Goal: Task Accomplishment & Management: Use online tool/utility

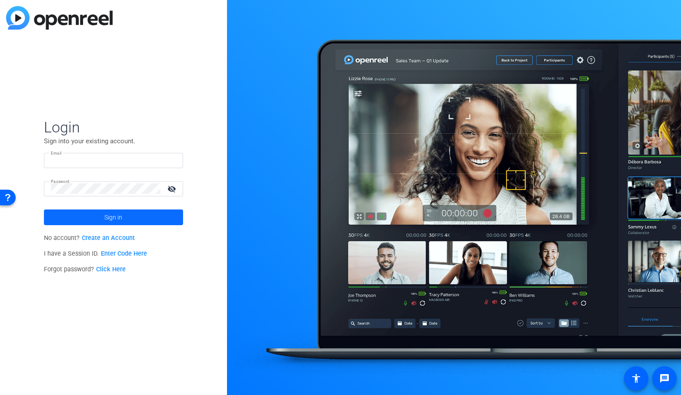
type input "Tre.Irvin@ingrammicro.com"
click at [152, 215] on span at bounding box center [113, 217] width 139 height 21
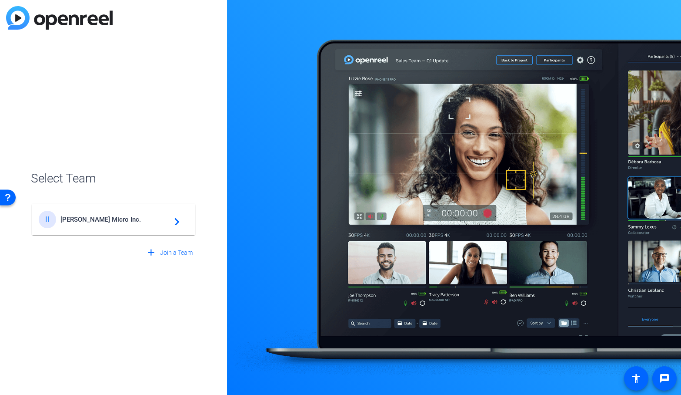
click at [140, 223] on div "II Ingram Micro Inc. navigate_next" at bounding box center [114, 219] width 150 height 17
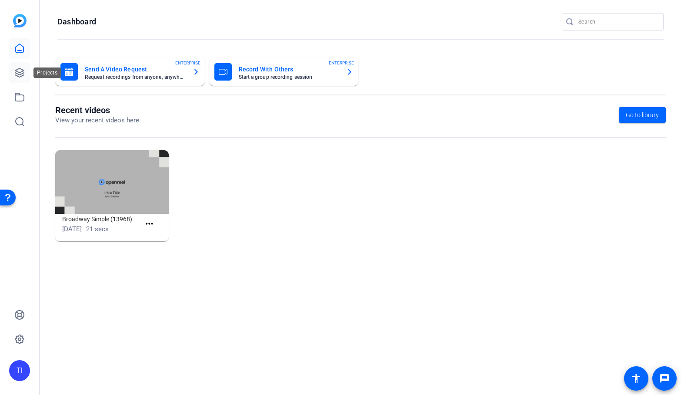
click at [20, 71] on icon at bounding box center [19, 72] width 10 height 10
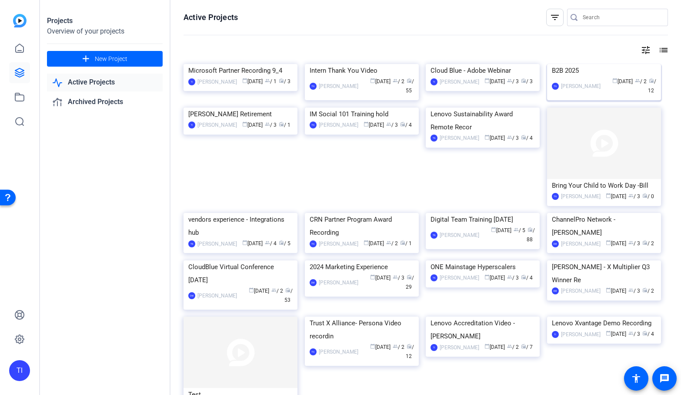
click at [587, 64] on img at bounding box center [604, 64] width 114 height 0
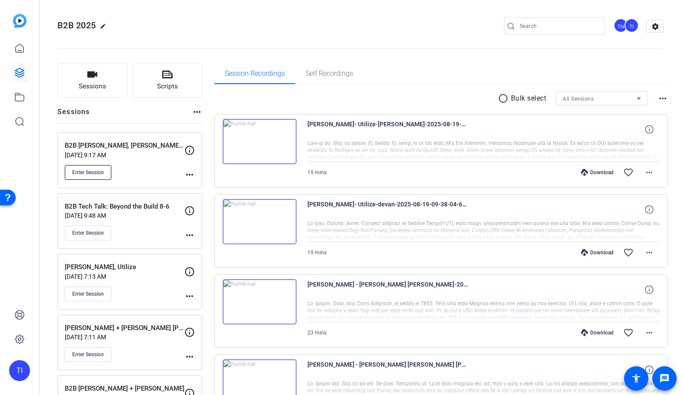
click at [102, 174] on span "Enter Session" at bounding box center [88, 172] width 32 height 7
click at [106, 232] on button "Enter Session" at bounding box center [88, 232] width 47 height 15
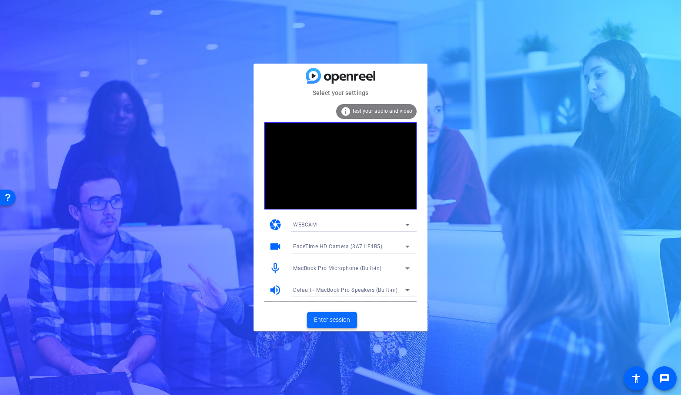
click at [326, 319] on span "Enter session" at bounding box center [332, 319] width 36 height 9
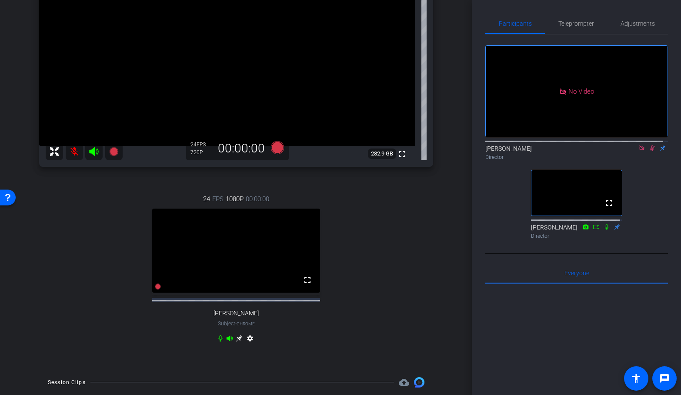
click at [236, 342] on icon at bounding box center [239, 338] width 7 height 7
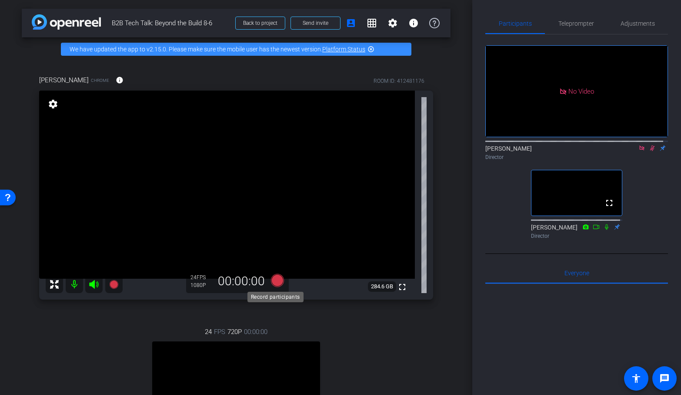
click at [275, 282] on icon at bounding box center [277, 280] width 13 height 13
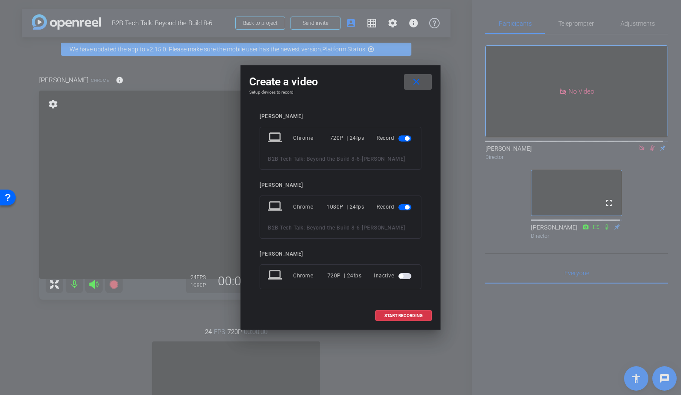
click at [403, 139] on span "button" at bounding box center [405, 138] width 13 height 6
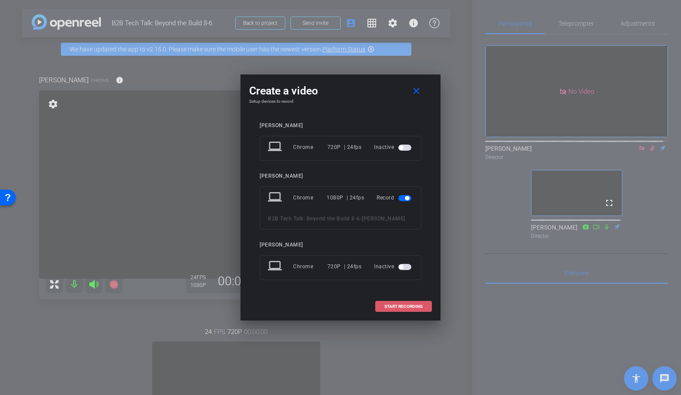
click at [413, 304] on span "START RECORDING" at bounding box center [404, 306] width 38 height 4
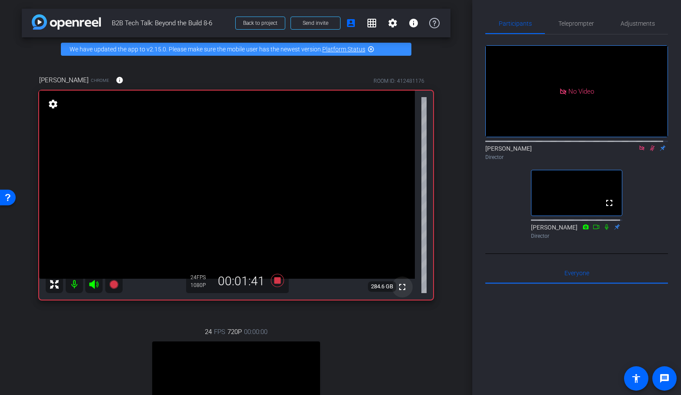
click at [403, 283] on span at bounding box center [402, 286] width 21 height 21
click at [278, 278] on icon at bounding box center [277, 280] width 13 height 13
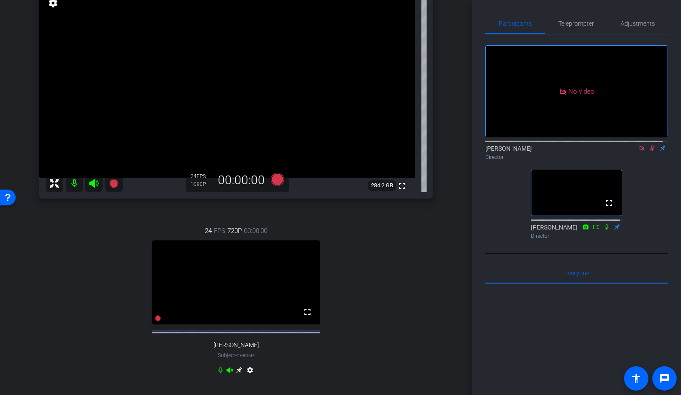
scroll to position [203, 0]
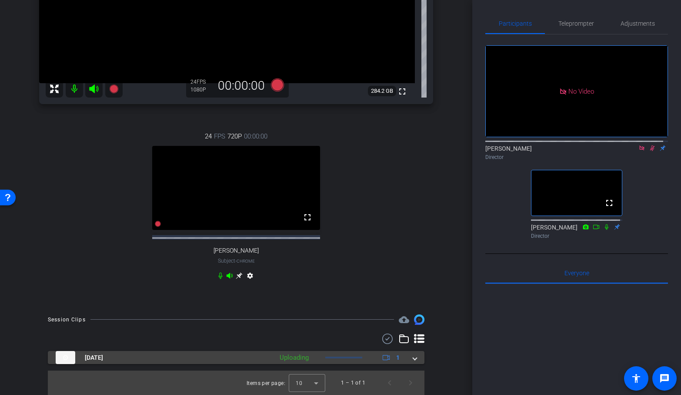
click at [413, 356] on mat-expansion-panel-header "Sep 10, 2025 Uploading 1" at bounding box center [236, 357] width 377 height 13
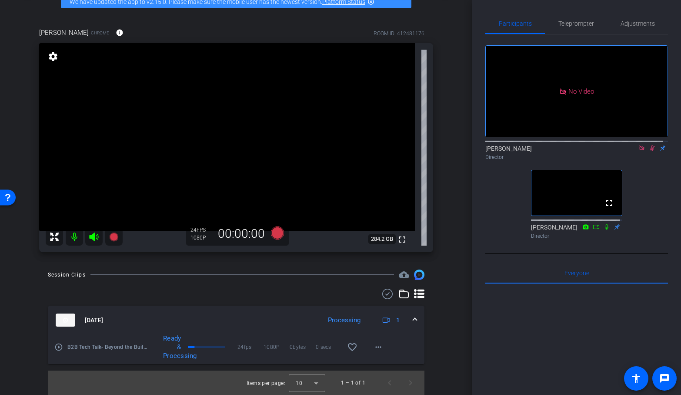
scroll to position [0, 0]
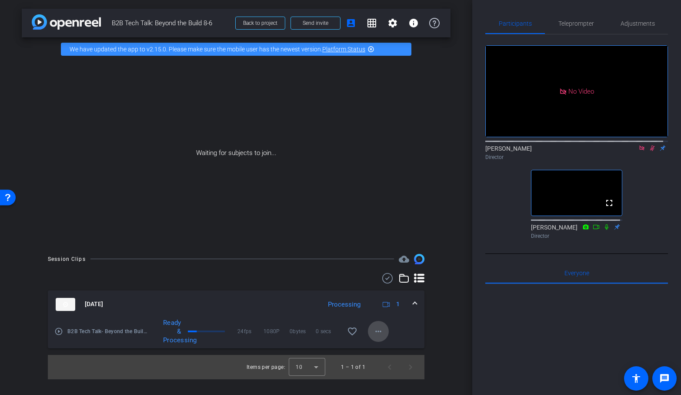
click at [379, 333] on mat-icon "more_horiz" at bounding box center [378, 331] width 10 height 10
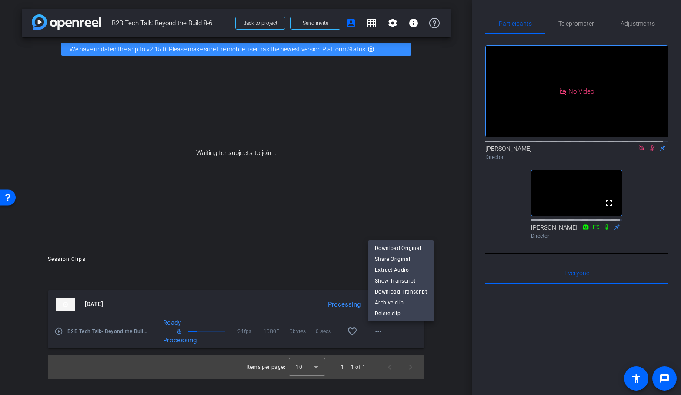
click at [434, 326] on div at bounding box center [340, 197] width 681 height 395
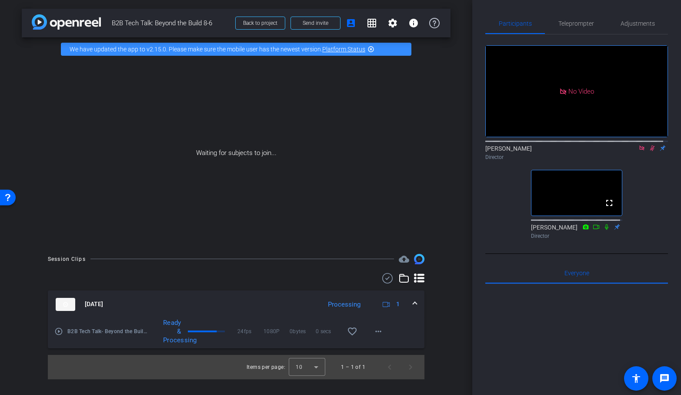
click at [604, 230] on icon at bounding box center [607, 227] width 7 height 6
